Goal: Navigation & Orientation: Find specific page/section

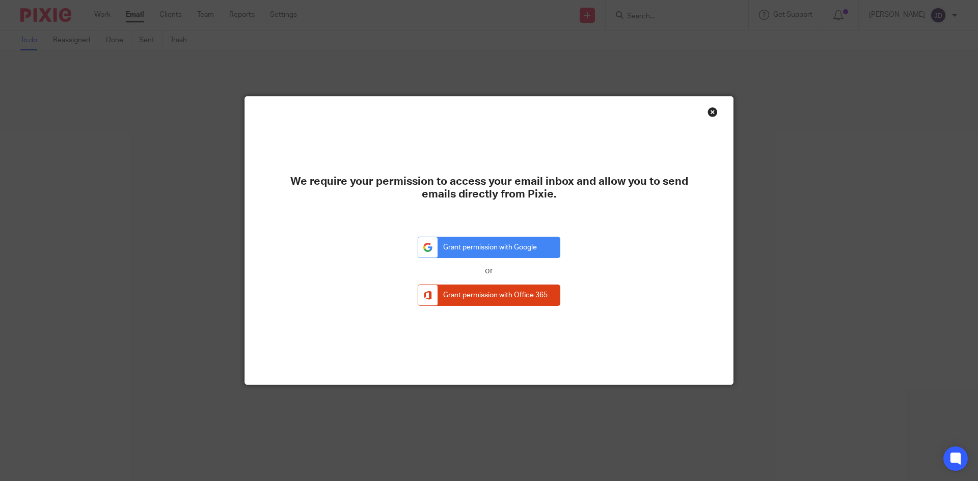
click at [709, 115] on div "Close this dialog window" at bounding box center [713, 112] width 10 height 10
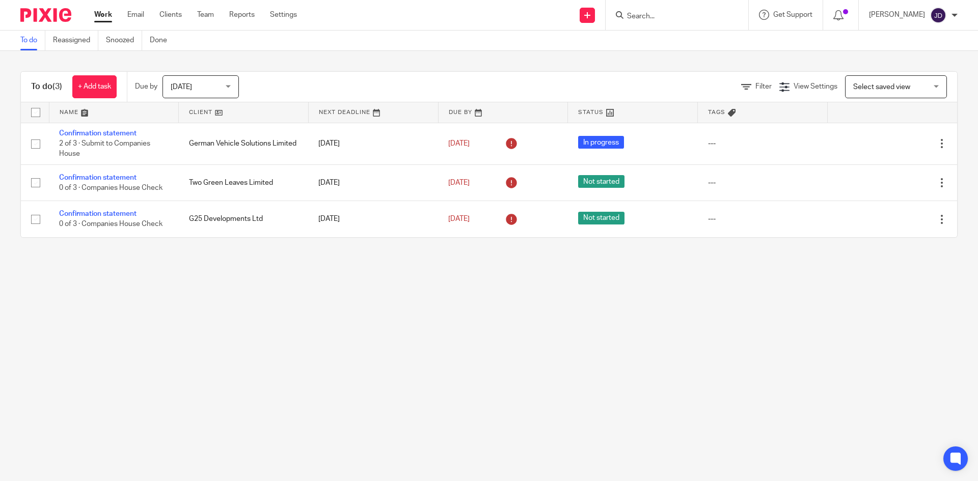
click at [313, 305] on main "To do Reassigned Snoozed Done To do (3) + Add task Due by [DATE] [DATE] [DATE] …" at bounding box center [489, 240] width 978 height 481
click at [322, 357] on main "To do Reassigned Snoozed Done To do (3) + Add task Due by [DATE] [DATE] [DATE] …" at bounding box center [489, 240] width 978 height 481
click at [166, 18] on link "Clients" at bounding box center [170, 15] width 22 height 10
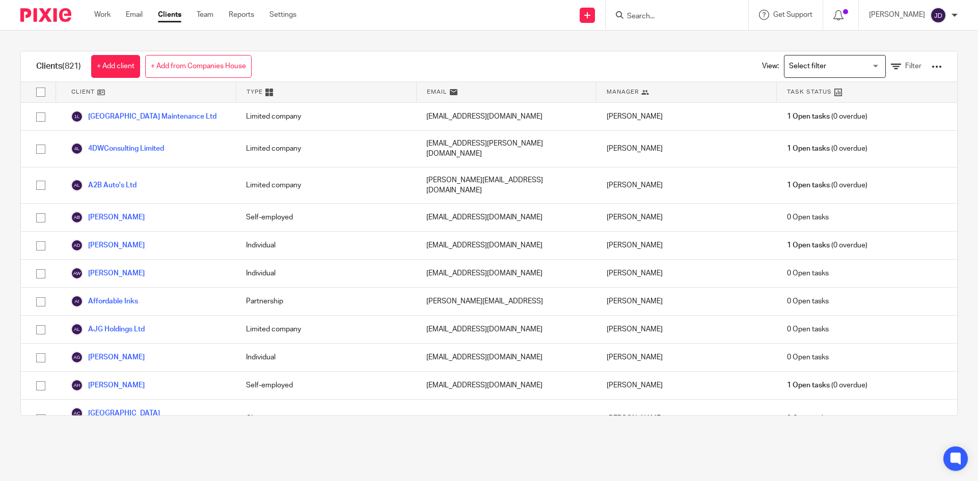
click at [446, 46] on div "Clients (821) + Add client + Add from Companies House View: Loading... Filter C…" at bounding box center [489, 234] width 978 height 406
click at [347, 44] on div "Clients (821) + Add client + Add from Companies House View: Loading... Filter C…" at bounding box center [489, 234] width 978 height 406
click at [447, 40] on div "Clients (821) + Add client + Add from Companies House View: Loading... Filter C…" at bounding box center [489, 234] width 978 height 406
click at [436, 56] on div "Clients (821) + Add client + Add from Companies House View: Loading... Filter" at bounding box center [489, 66] width 936 height 31
click at [403, 50] on div "Clients (821) + Add client + Add from Companies House View: Loading... Filter C…" at bounding box center [489, 234] width 978 height 406
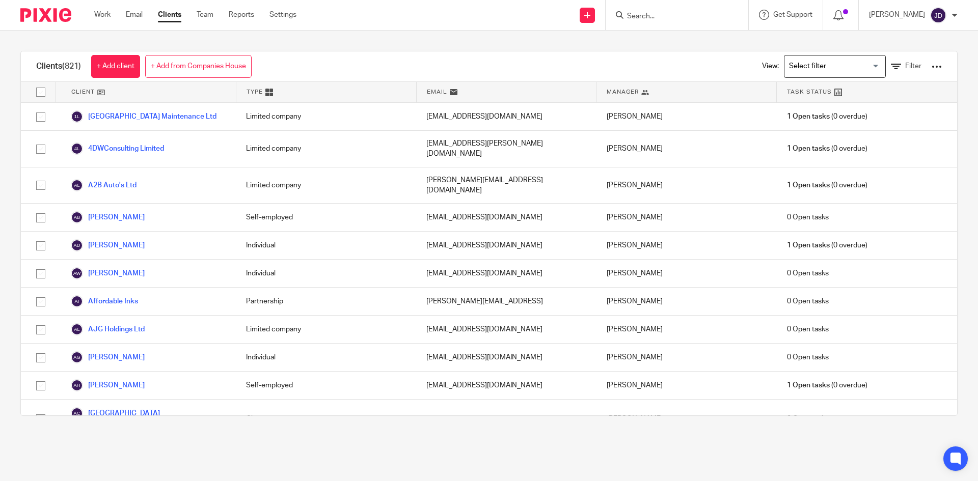
click at [392, 47] on div "Clients (821) + Add client + Add from Companies House View: Loading... Filter C…" at bounding box center [489, 234] width 978 height 406
click at [411, 48] on div "Clients (821) + Add client + Add from Companies House View: Loading... Filter C…" at bounding box center [489, 234] width 978 height 406
click at [409, 42] on div "Clients (821) + Add client + Add from Companies House View: Loading... Filter C…" at bounding box center [489, 234] width 978 height 406
